Goal: Check status: Check status

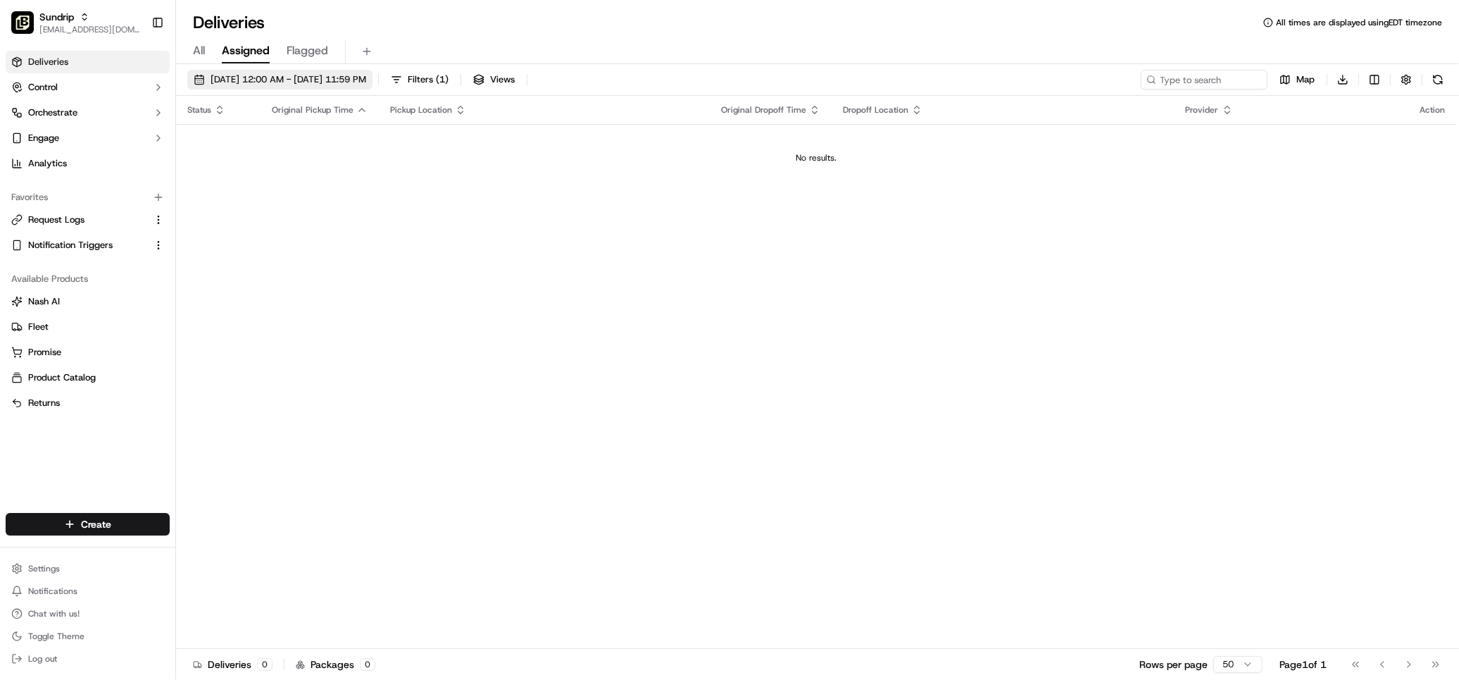
click at [275, 84] on span "[DATE] 12:00 AM - [DATE] 11:59 PM" at bounding box center [289, 79] width 156 height 13
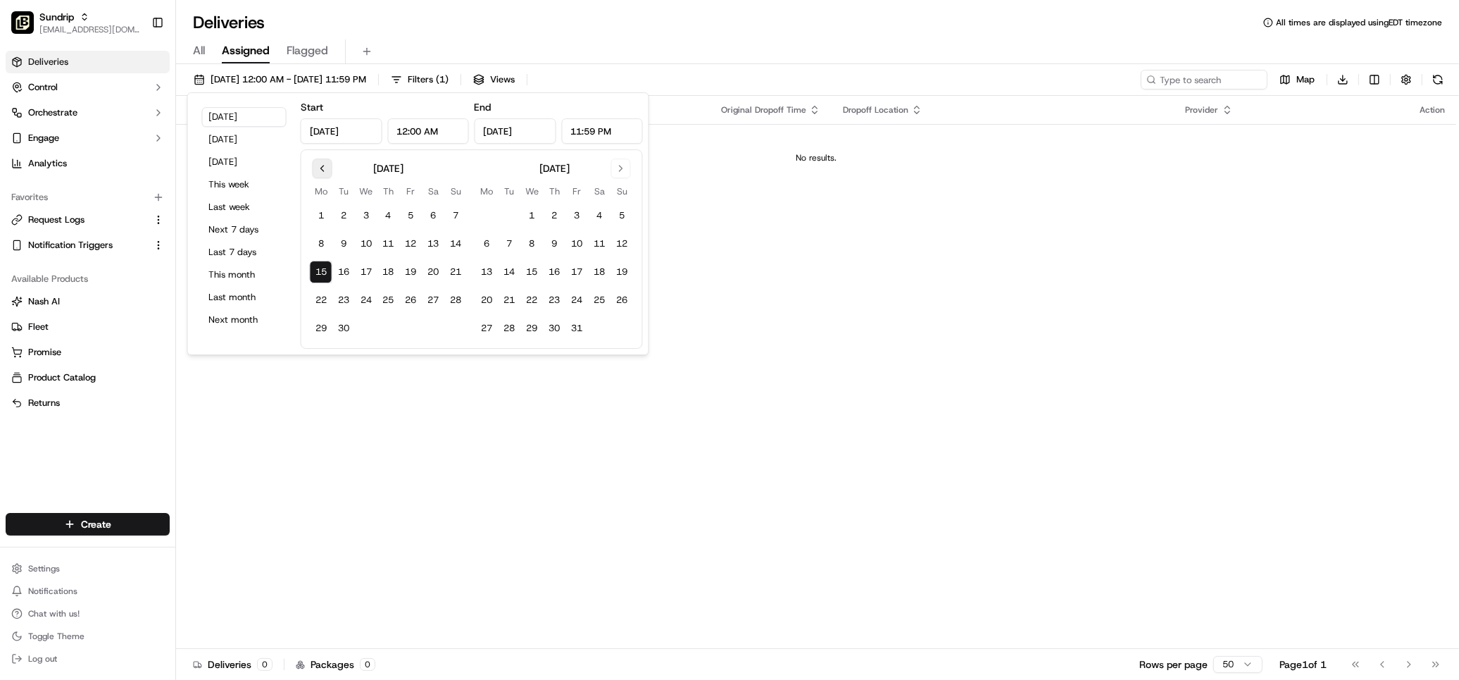
click at [322, 170] on button "Go to previous month" at bounding box center [323, 168] width 20 height 20
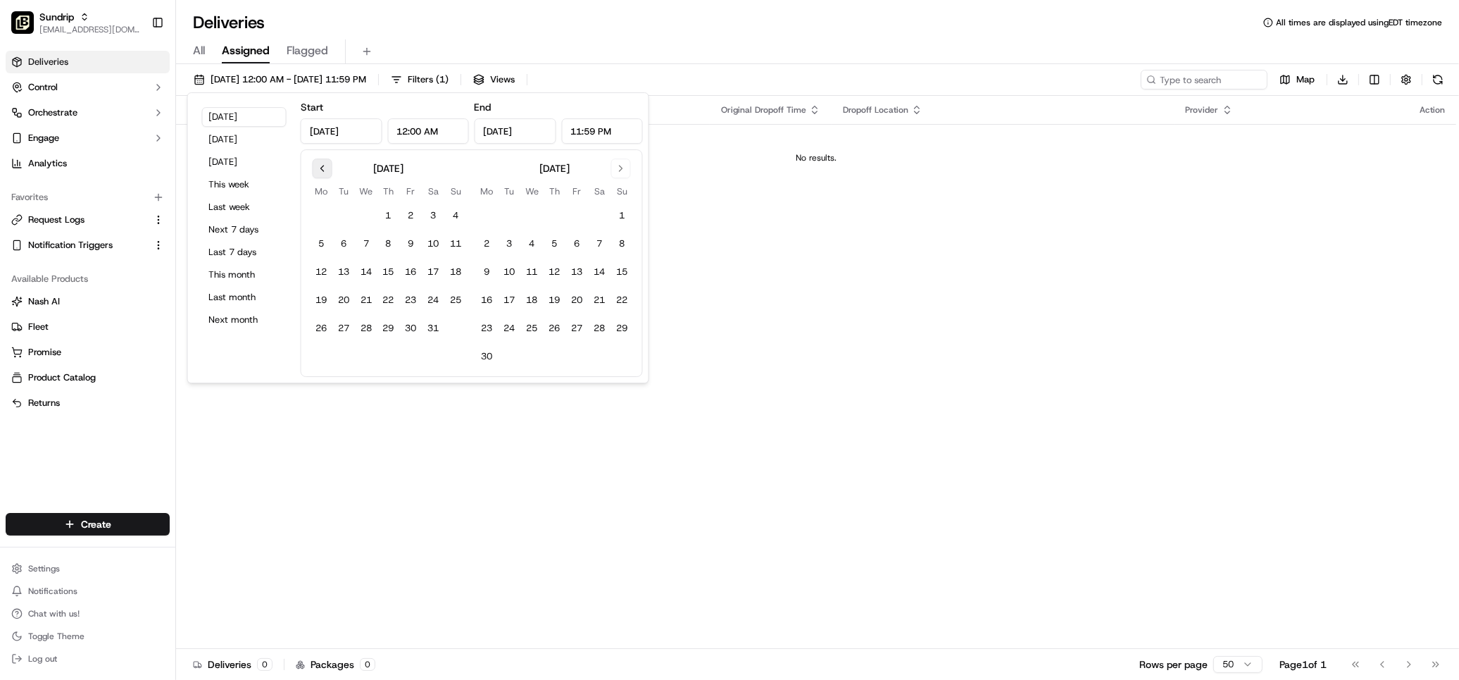
click at [322, 170] on button "Go to previous month" at bounding box center [323, 168] width 20 height 20
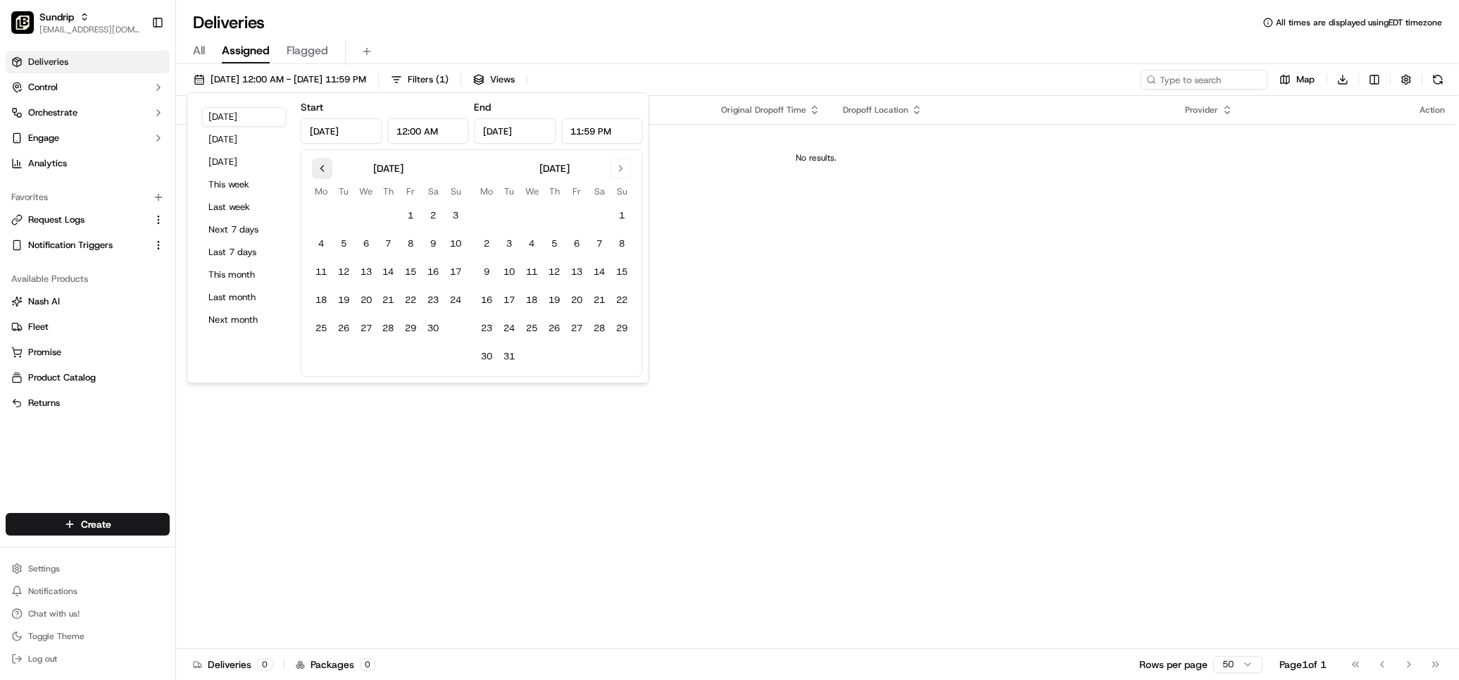
click at [322, 170] on button "Go to previous month" at bounding box center [323, 168] width 20 height 20
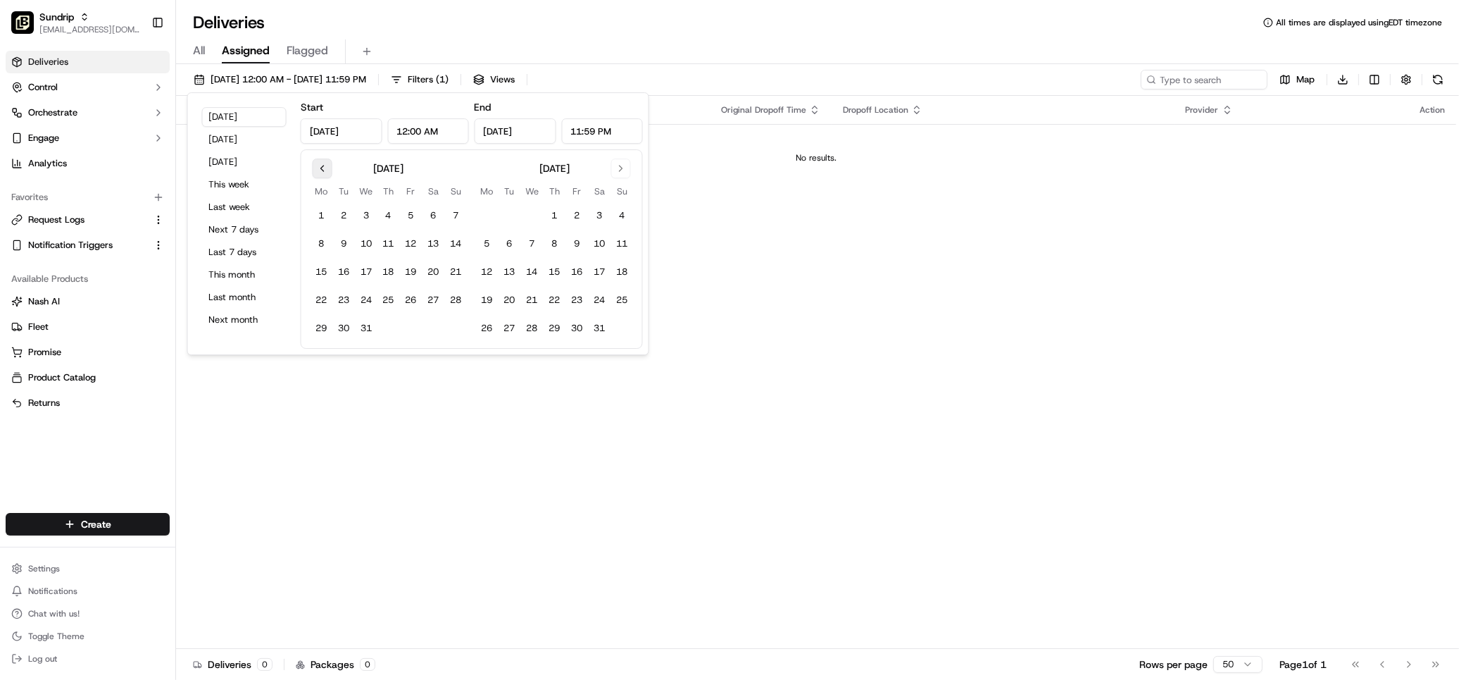
click at [322, 170] on button "Go to previous month" at bounding box center [323, 168] width 20 height 20
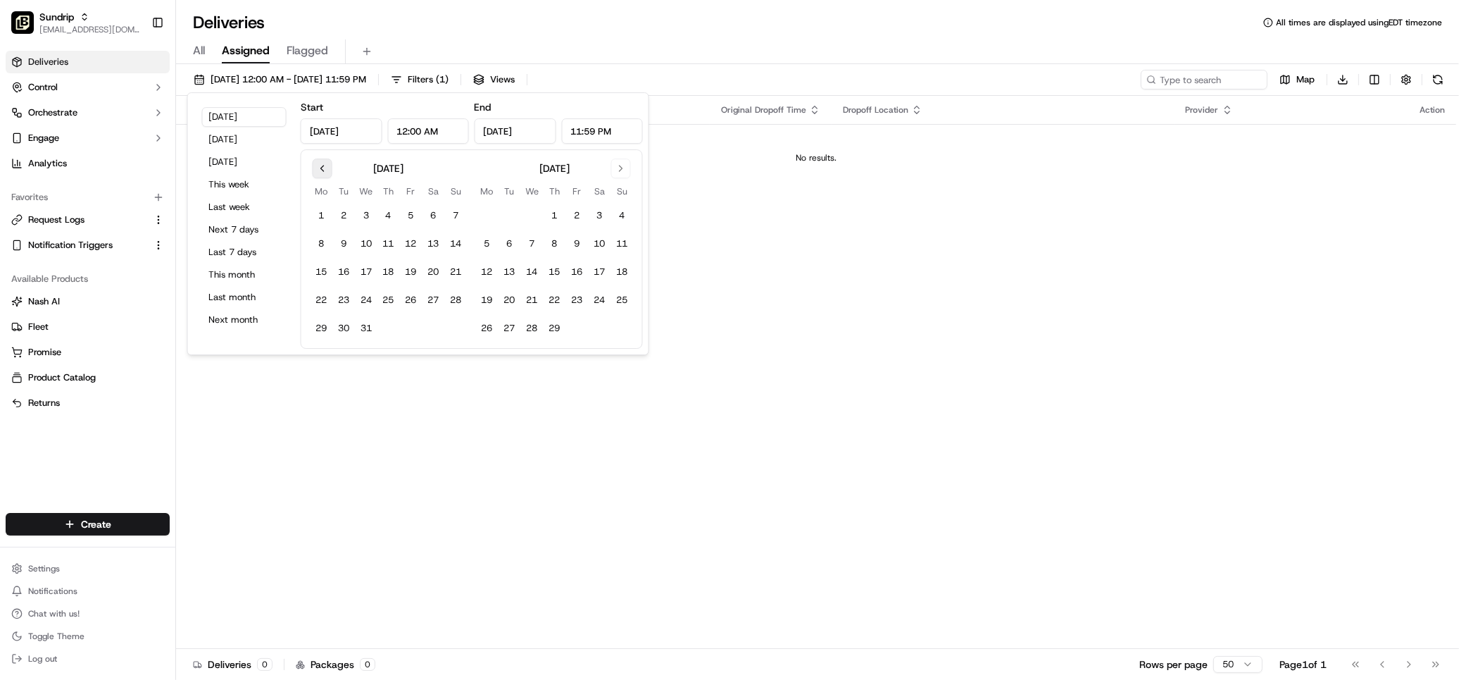
click at [322, 170] on button "Go to previous month" at bounding box center [323, 168] width 20 height 20
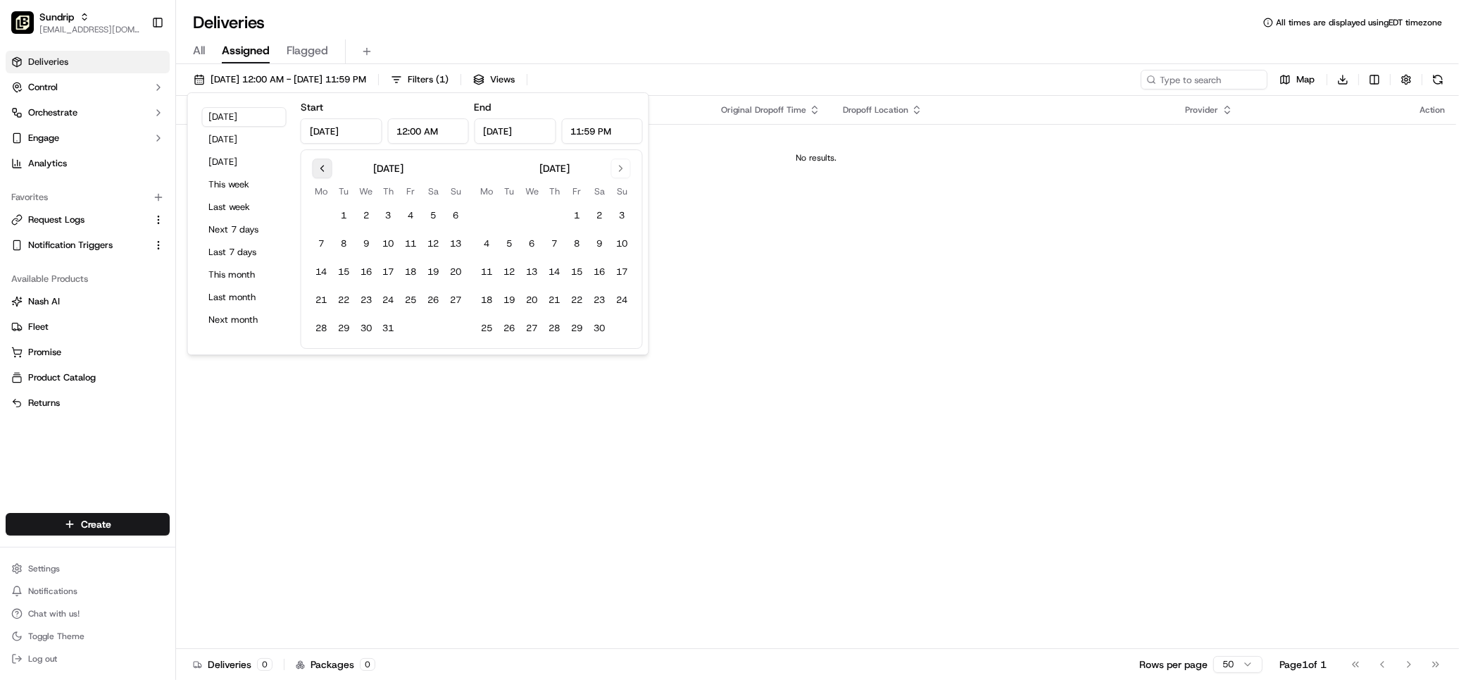
click at [322, 170] on button "Go to previous month" at bounding box center [323, 168] width 20 height 20
drag, startPoint x: 428, startPoint y: 213, endPoint x: 542, endPoint y: 199, distance: 115.0
click at [429, 213] on button "1" at bounding box center [434, 215] width 23 height 23
type input "[DATE]"
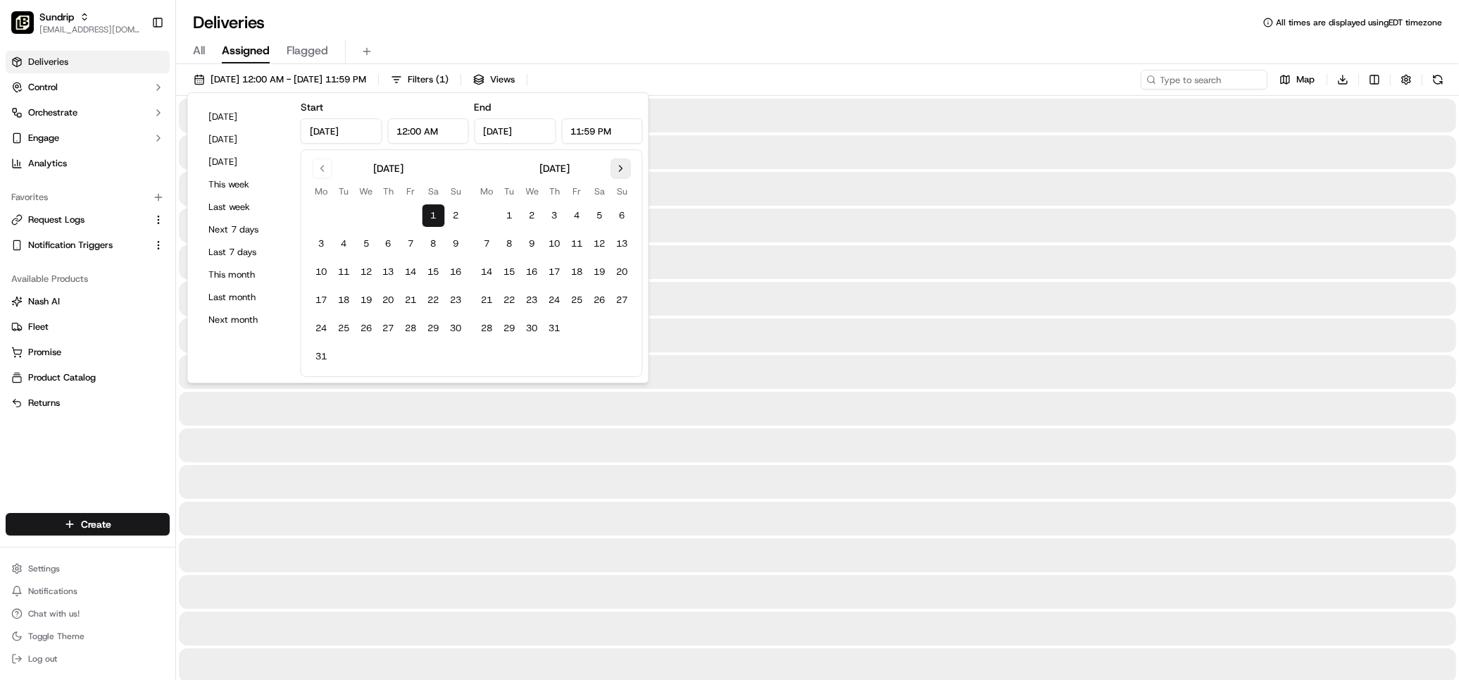
click at [622, 168] on button "Go to next month" at bounding box center [621, 168] width 20 height 20
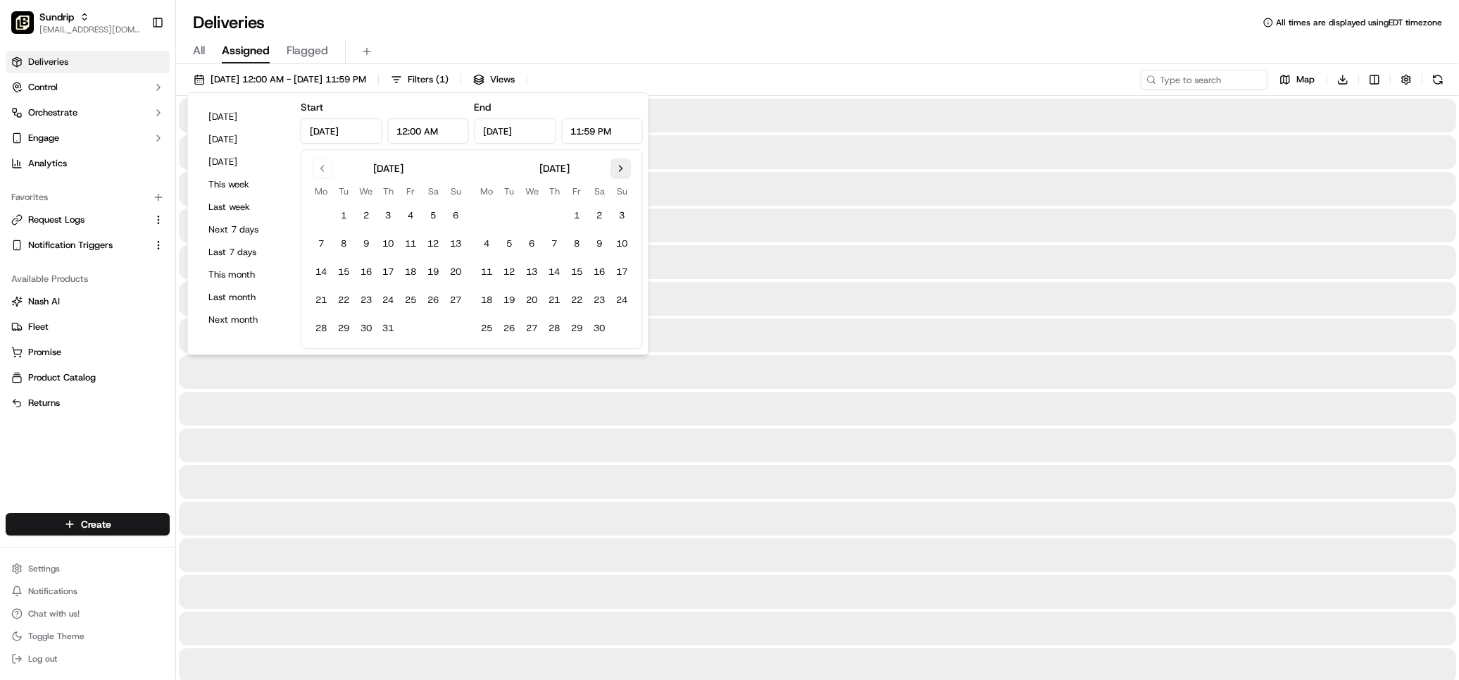
click at [622, 168] on button "Go to next month" at bounding box center [621, 168] width 20 height 20
click at [621, 168] on button "Go to next month" at bounding box center [621, 168] width 20 height 20
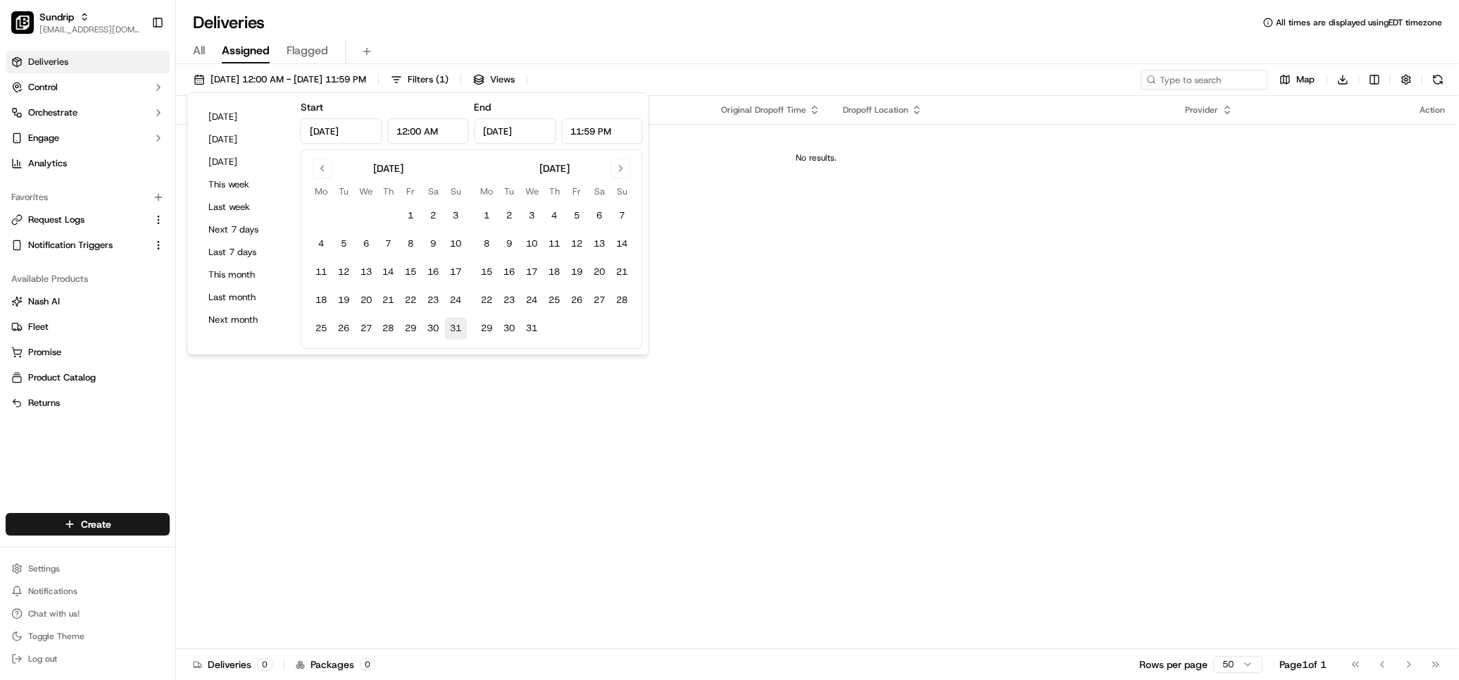
drag, startPoint x: 451, startPoint y: 326, endPoint x: 461, endPoint y: 330, distance: 10.5
click at [451, 326] on button "31" at bounding box center [456, 328] width 23 height 23
type input "[DATE]"
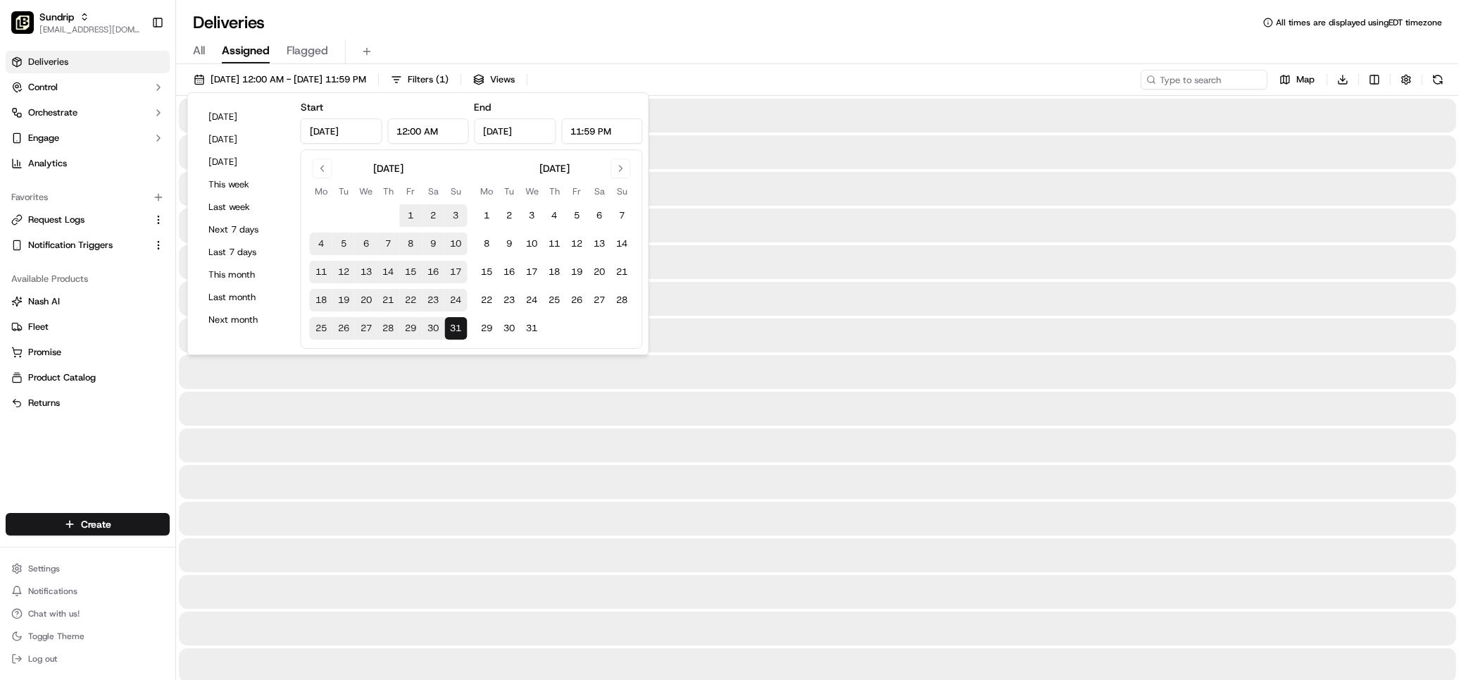
click at [704, 47] on div "All Assigned Flagged" at bounding box center [817, 51] width 1283 height 25
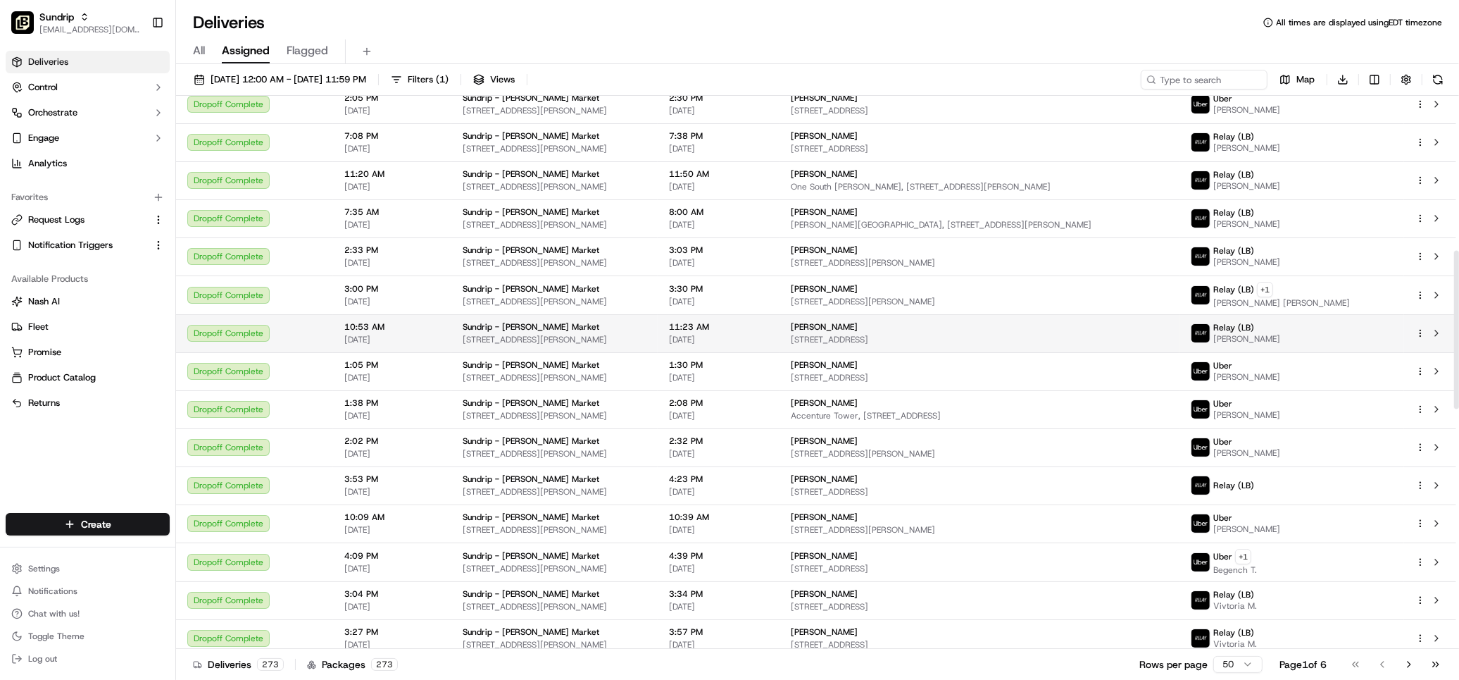
scroll to position [539, 0]
